Goal: Task Accomplishment & Management: Manage account settings

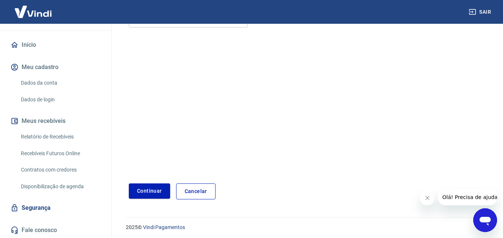
scroll to position [65, 0]
click at [42, 83] on link "Dados da conta" at bounding box center [60, 82] width 84 height 15
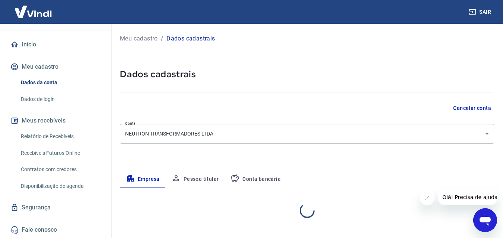
select select "SP"
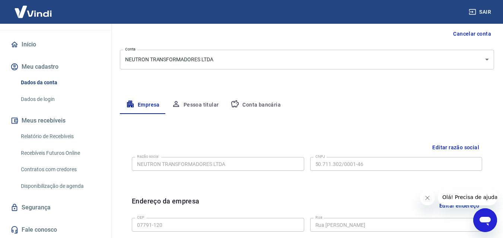
click at [201, 106] on button "Pessoa titular" at bounding box center [195, 105] width 59 height 18
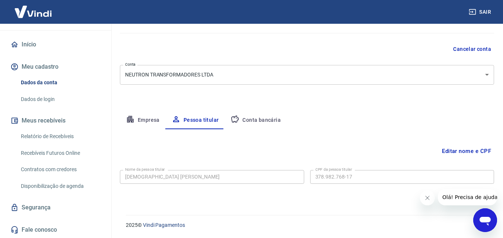
scroll to position [59, 0]
click at [150, 120] on button "Empresa" at bounding box center [143, 121] width 46 height 18
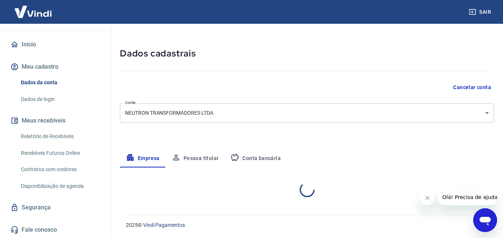
select select "SP"
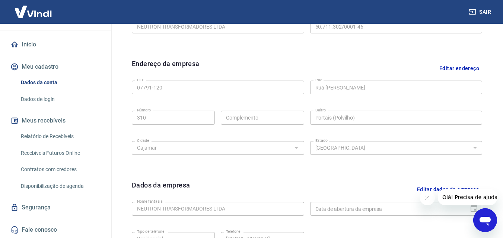
scroll to position [96, 0]
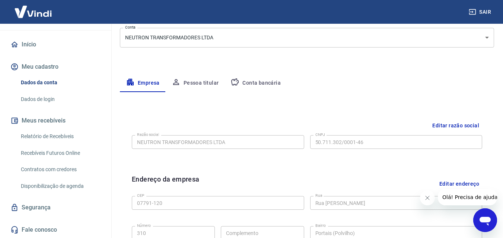
click at [204, 84] on button "Pessoa titular" at bounding box center [195, 83] width 59 height 18
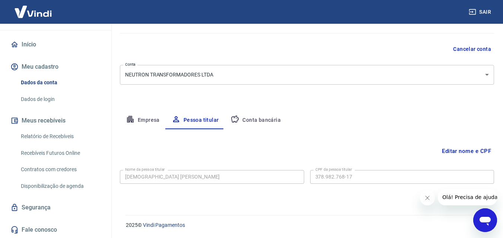
scroll to position [59, 0]
click at [460, 151] on button "Editar nome e CPF" at bounding box center [466, 151] width 55 height 14
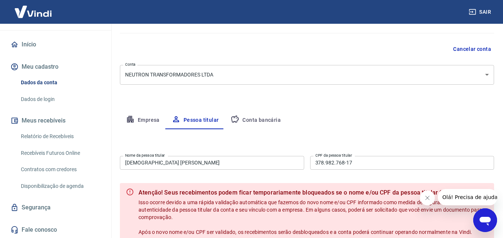
click at [374, 135] on div "Editar nome e CPF Nome da pessoa titular JUCIVAN FRANCISCO DA SILVA E SILVA Nom…" at bounding box center [307, 201] width 374 height 144
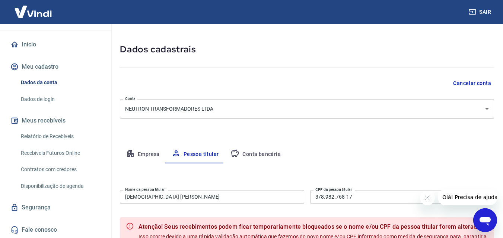
scroll to position [0, 0]
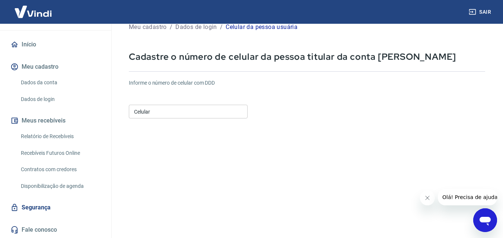
scroll to position [37, 0]
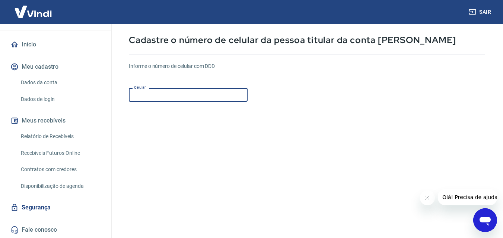
click at [180, 94] on input "Celular" at bounding box center [188, 95] width 119 height 14
type input "(11) 95637-8326"
click at [286, 131] on form "Informe o número de celular com DDD Celular (11) 95637-8326 Celular Continuar C…" at bounding box center [307, 166] width 356 height 218
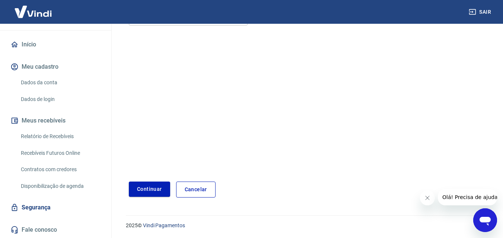
scroll to position [114, 0]
click at [142, 192] on button "Continuar" at bounding box center [149, 189] width 41 height 15
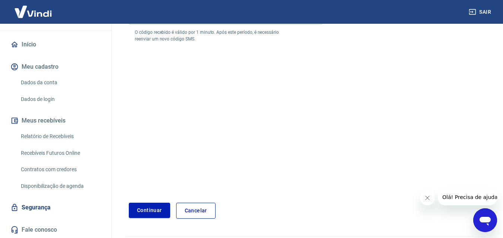
scroll to position [142, 0]
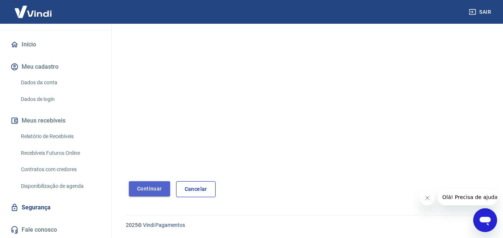
click at [144, 191] on button "Continuar" at bounding box center [149, 189] width 41 height 15
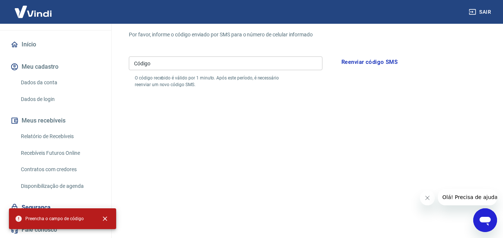
scroll to position [68, 0]
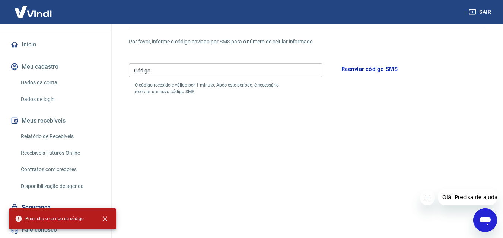
click at [187, 64] on input "Código" at bounding box center [225, 71] width 193 height 14
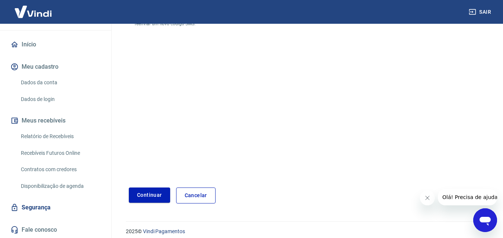
scroll to position [142, 0]
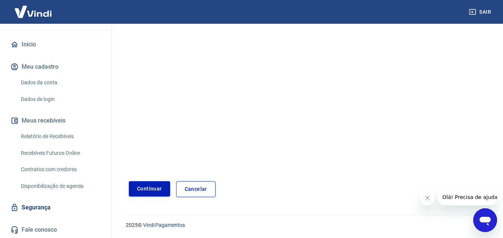
type input "726092"
click at [147, 189] on button "Continuar" at bounding box center [149, 189] width 41 height 15
